Goal: Task Accomplishment & Management: Use online tool/utility

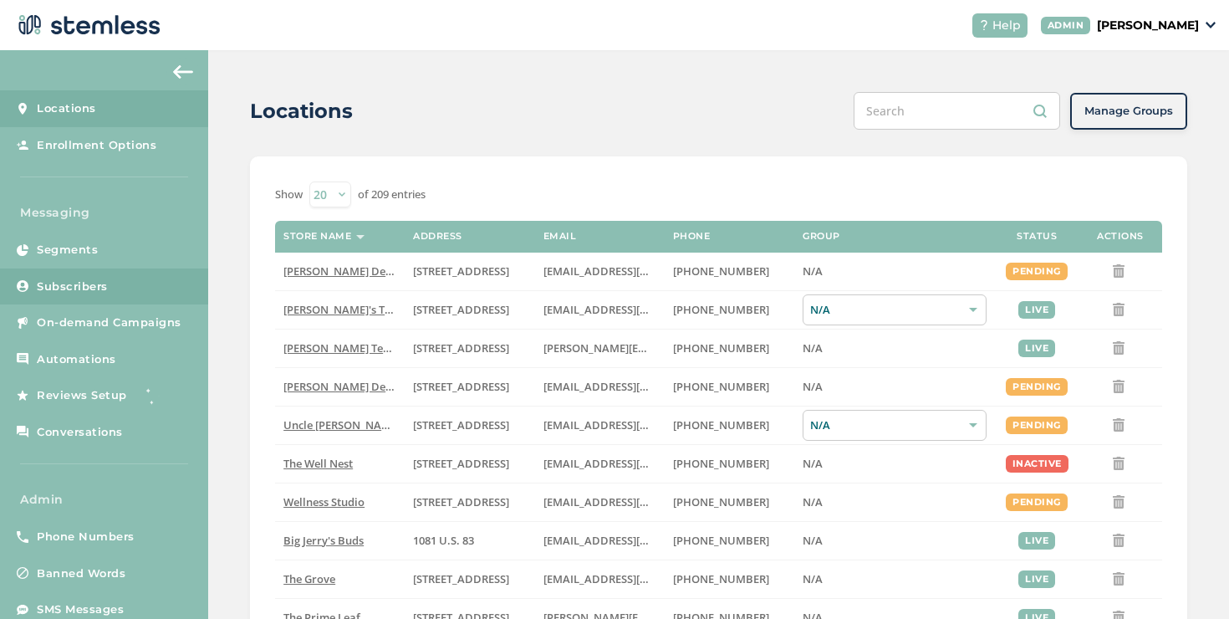
click at [81, 278] on span "Subscribers" at bounding box center [72, 286] width 71 height 17
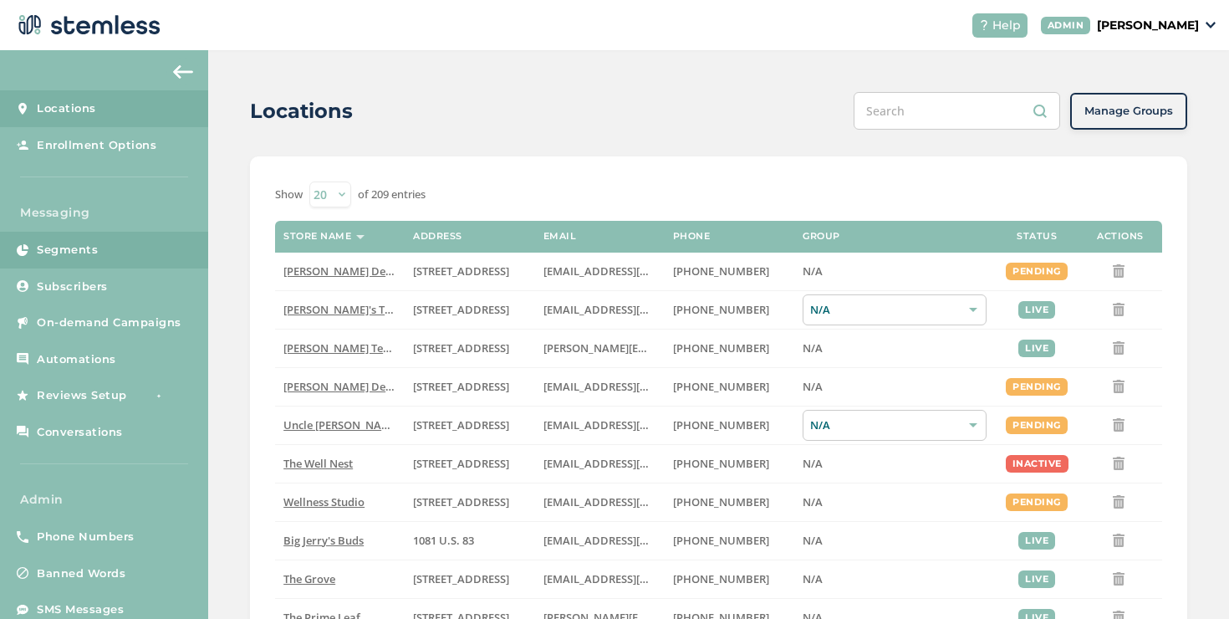
click at [82, 264] on link "Segments" at bounding box center [104, 250] width 208 height 37
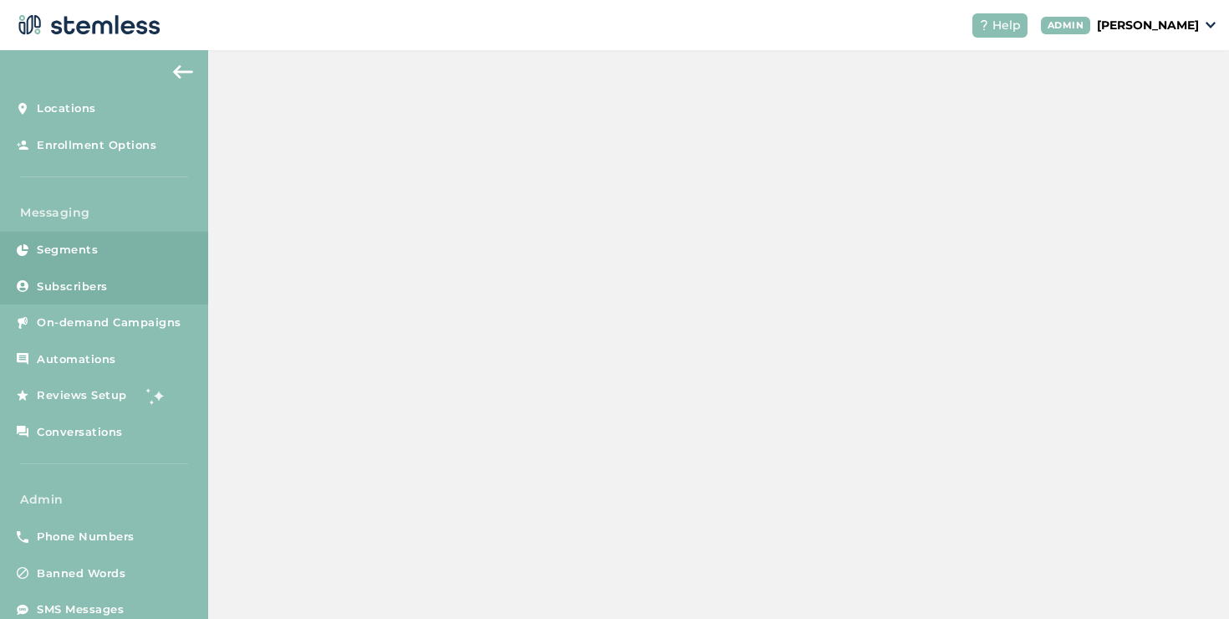
click at [84, 274] on link "Subscribers" at bounding box center [104, 286] width 208 height 37
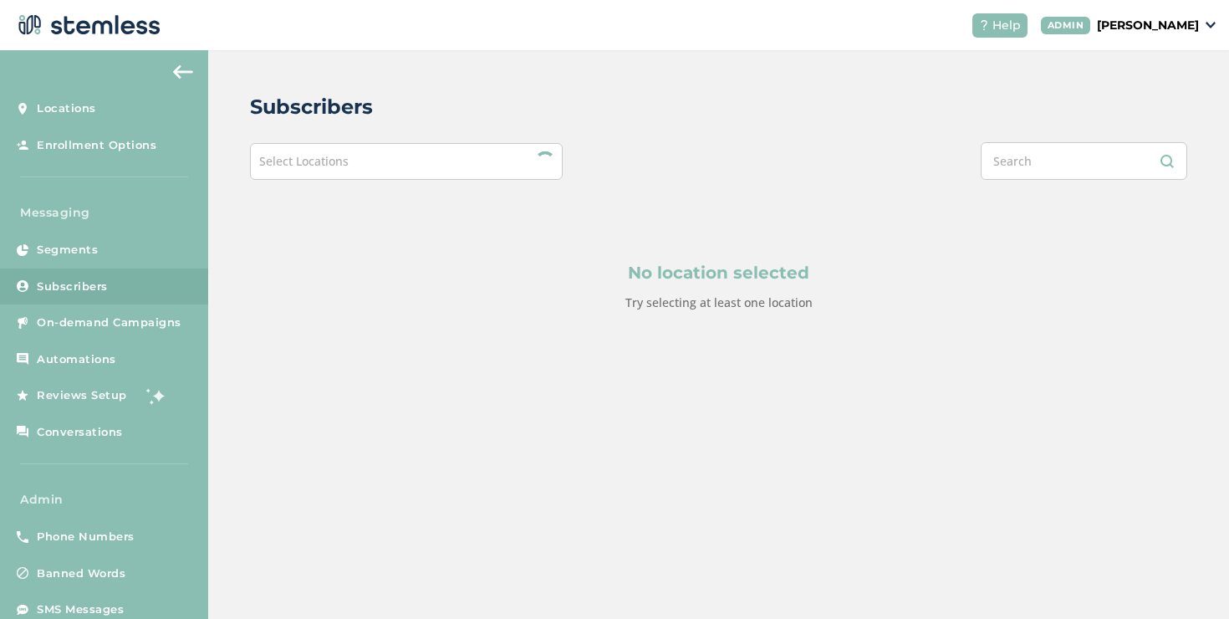
click at [417, 171] on div "Select Locations" at bounding box center [406, 161] width 313 height 37
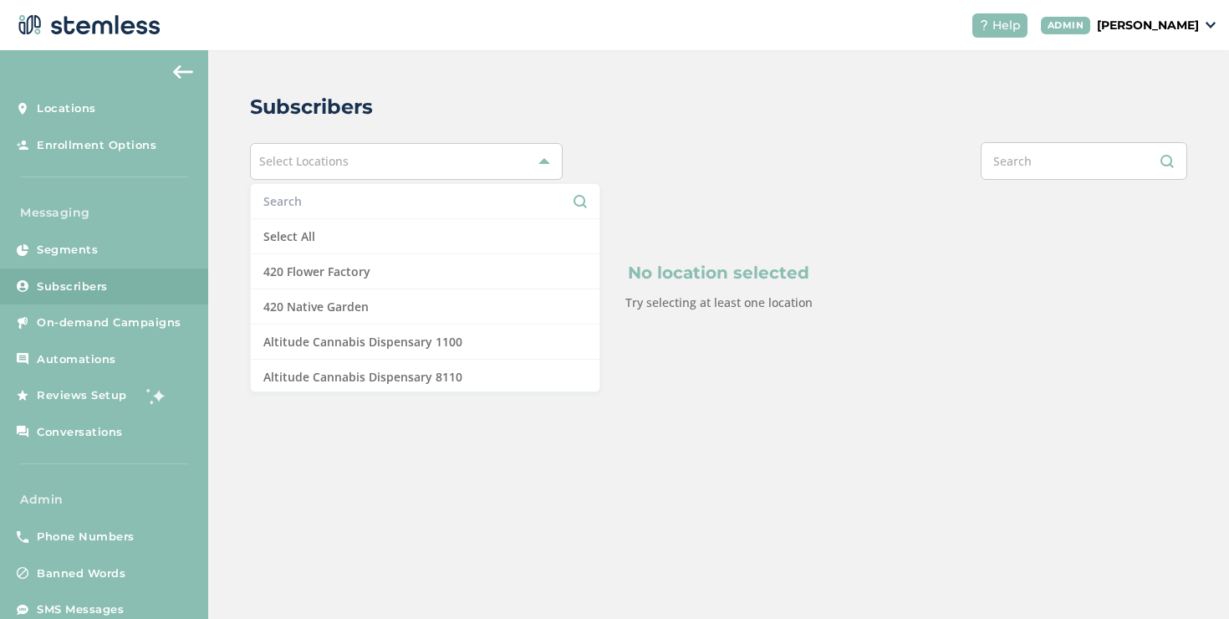
click at [355, 201] on input "text" at bounding box center [424, 201] width 323 height 18
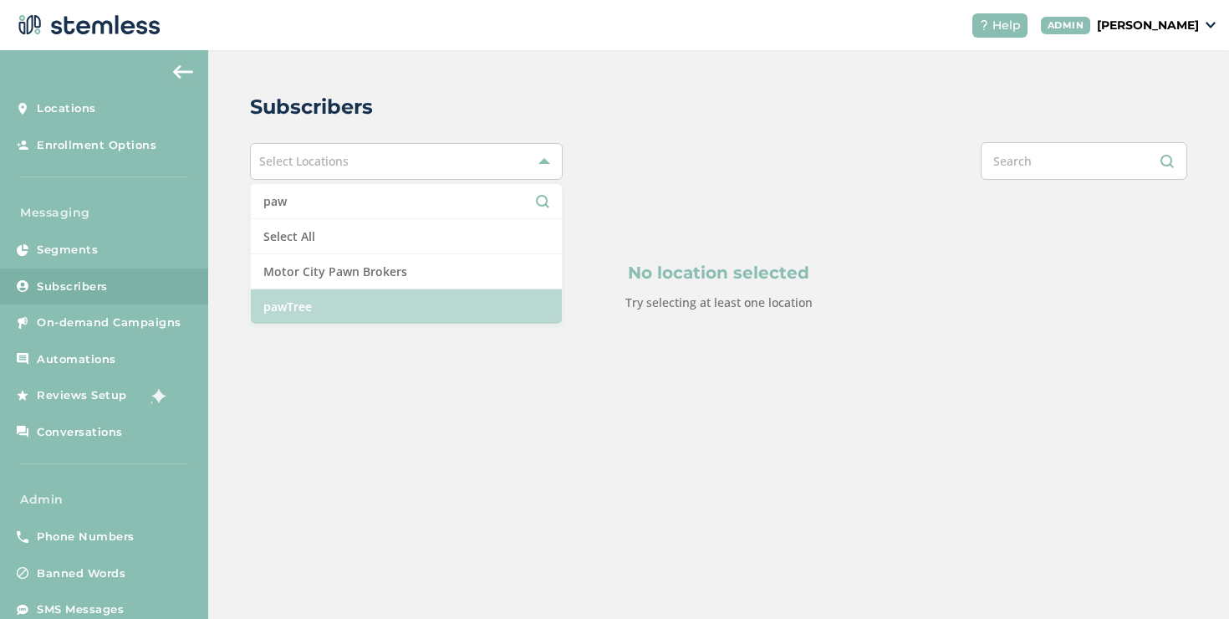
type input "paw"
click at [347, 289] on li "pawTree" at bounding box center [406, 306] width 311 height 34
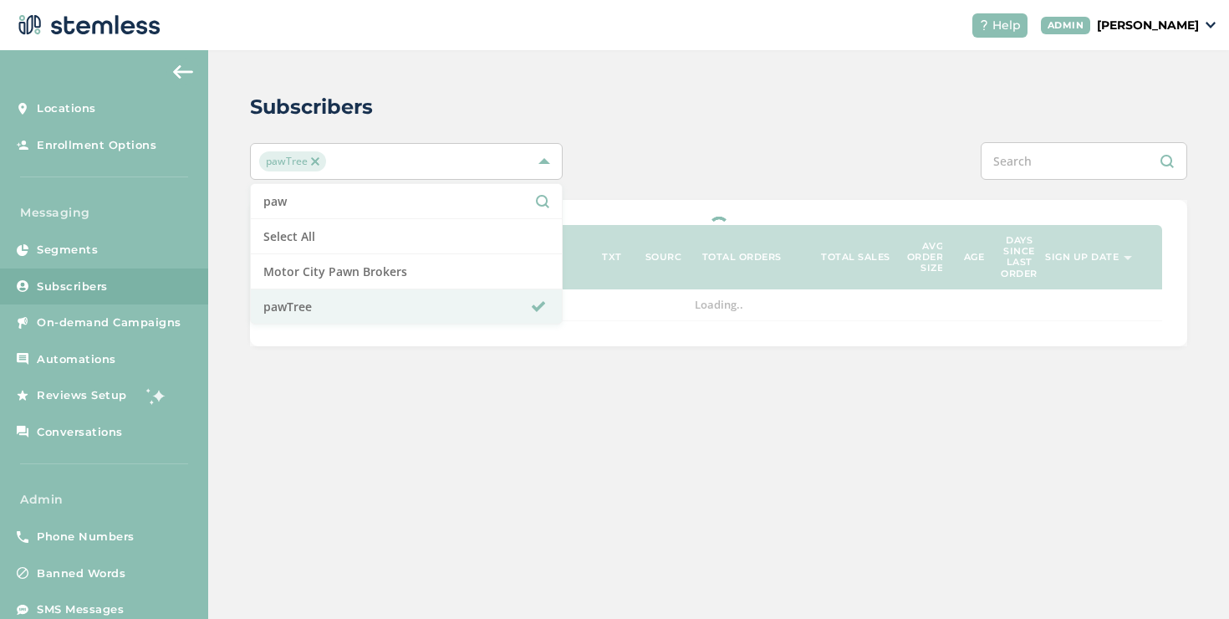
click at [849, 173] on div at bounding box center [913, 161] width 547 height 38
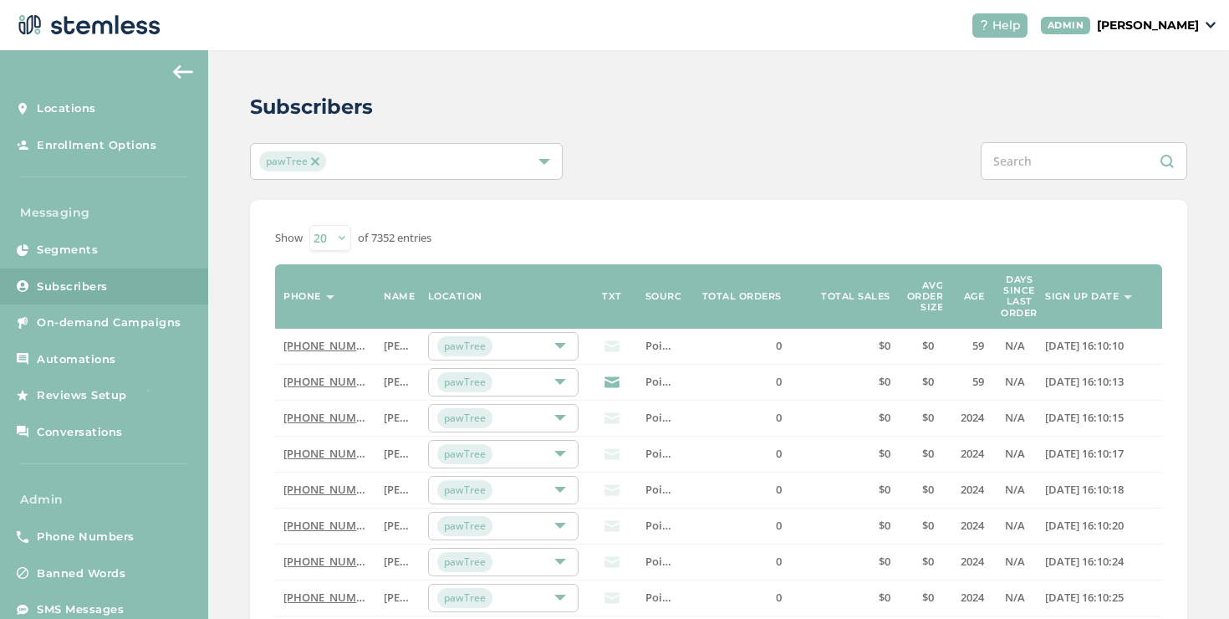
click at [1054, 304] on th "Sign up date" at bounding box center [1098, 296] width 125 height 64
click at [1082, 297] on label "Sign up date" at bounding box center [1082, 296] width 74 height 11
